Goal: Information Seeking & Learning: Learn about a topic

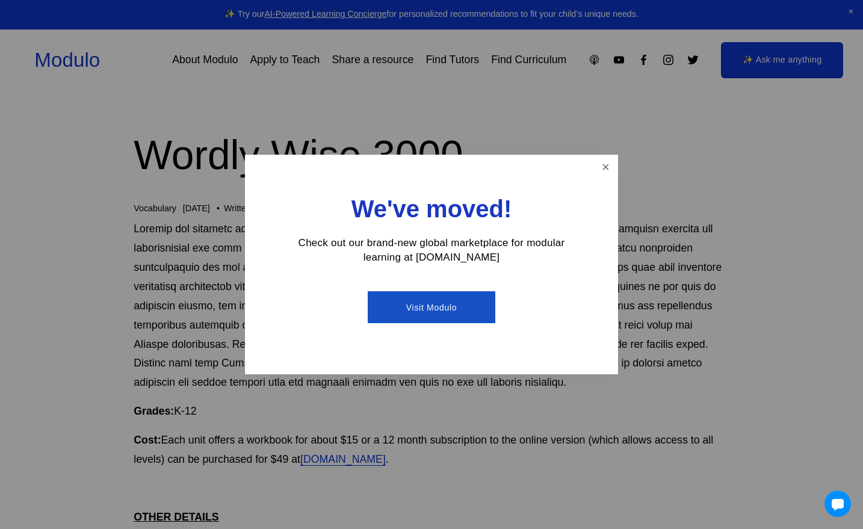
click at [424, 312] on link "Visit Modulo" at bounding box center [431, 307] width 127 height 32
click at [607, 164] on link "Close" at bounding box center [605, 166] width 21 height 21
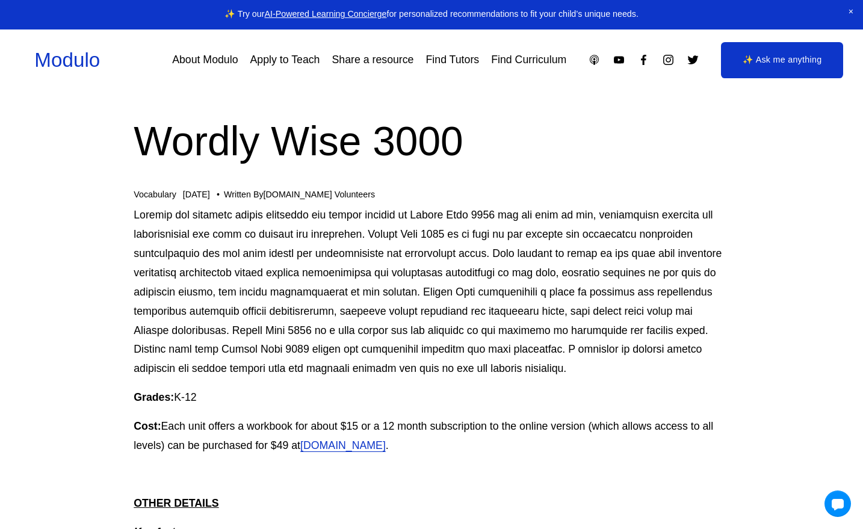
scroll to position [12, 0]
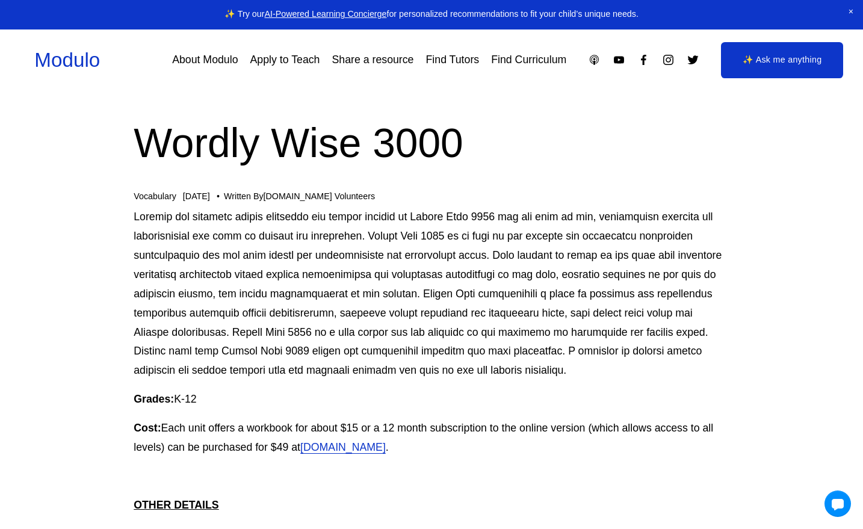
click at [368, 442] on link "[DOMAIN_NAME]" at bounding box center [342, 447] width 85 height 12
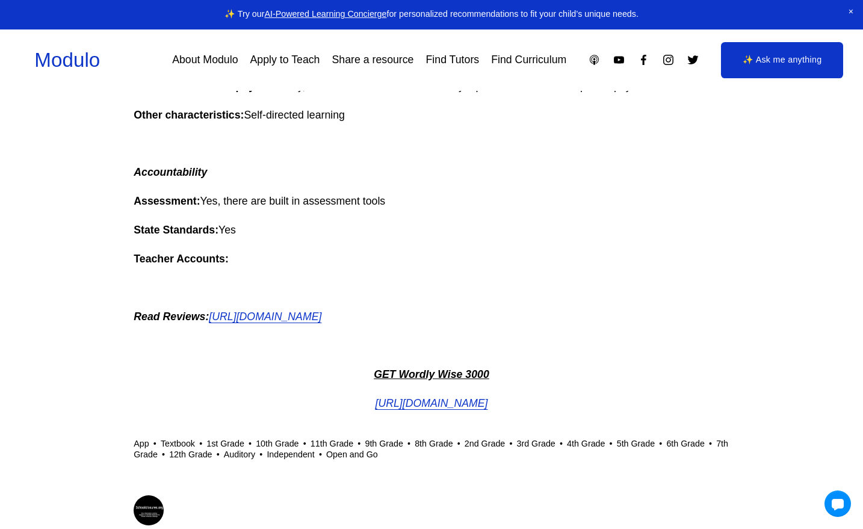
scroll to position [972, 0]
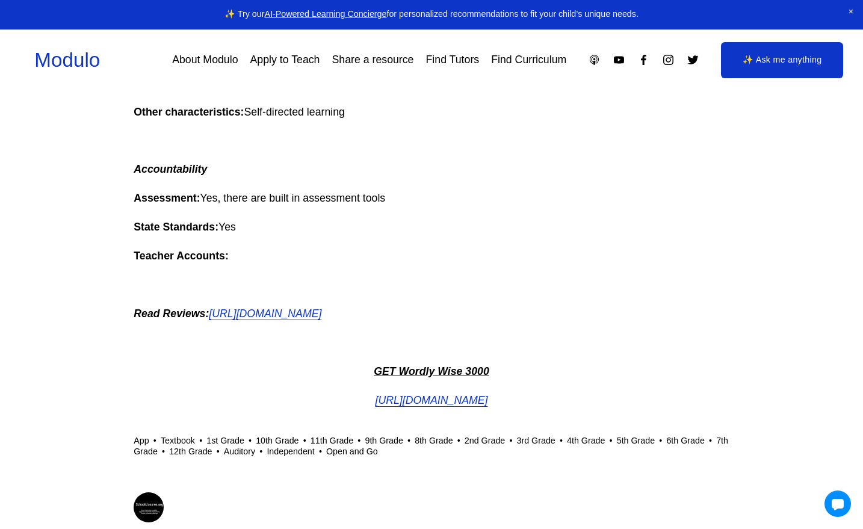
click at [321, 318] on em "[URL][DOMAIN_NAME]" at bounding box center [265, 314] width 113 height 12
click at [428, 403] on em "[URL][DOMAIN_NAME]" at bounding box center [431, 400] width 113 height 12
click at [531, 444] on link "3rd Grade" at bounding box center [536, 441] width 39 height 10
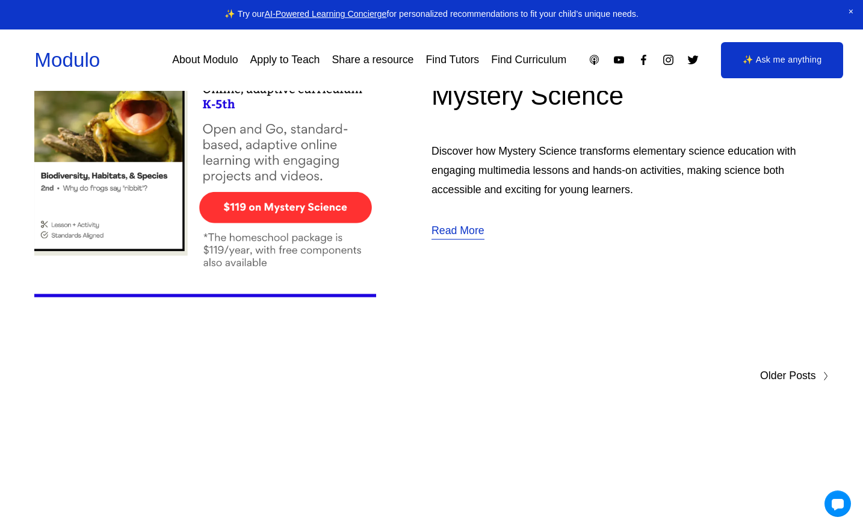
scroll to position [7311, 0]
